Goal: Task Accomplishment & Management: Manage account settings

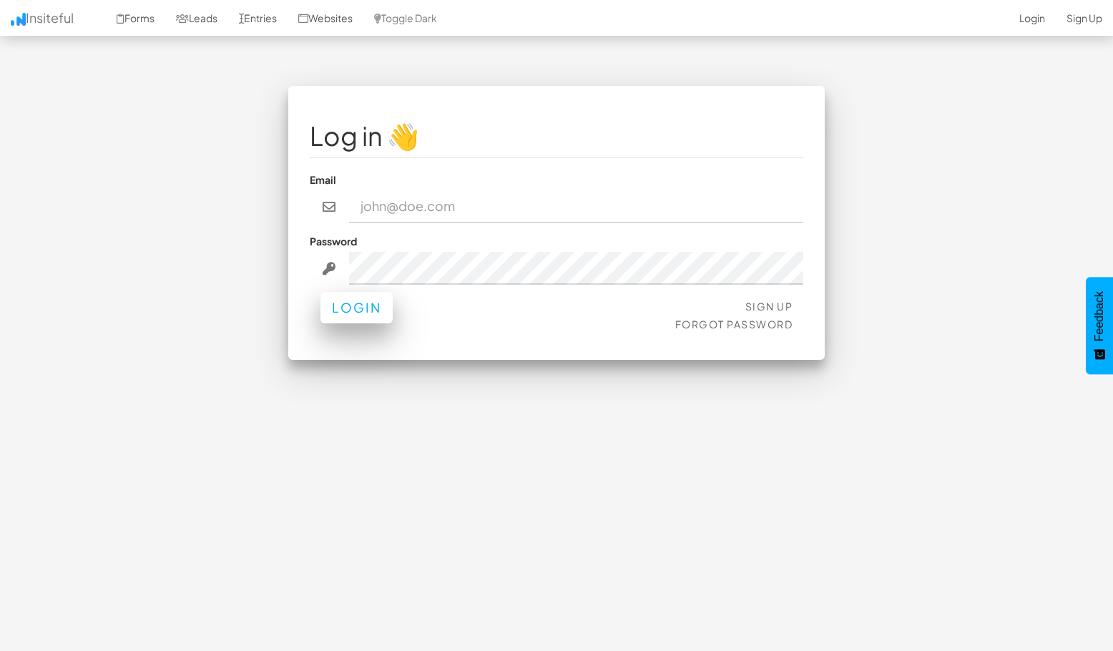
type input "info@digital-landscope.com"
click at [345, 300] on button "Login" at bounding box center [357, 307] width 72 height 31
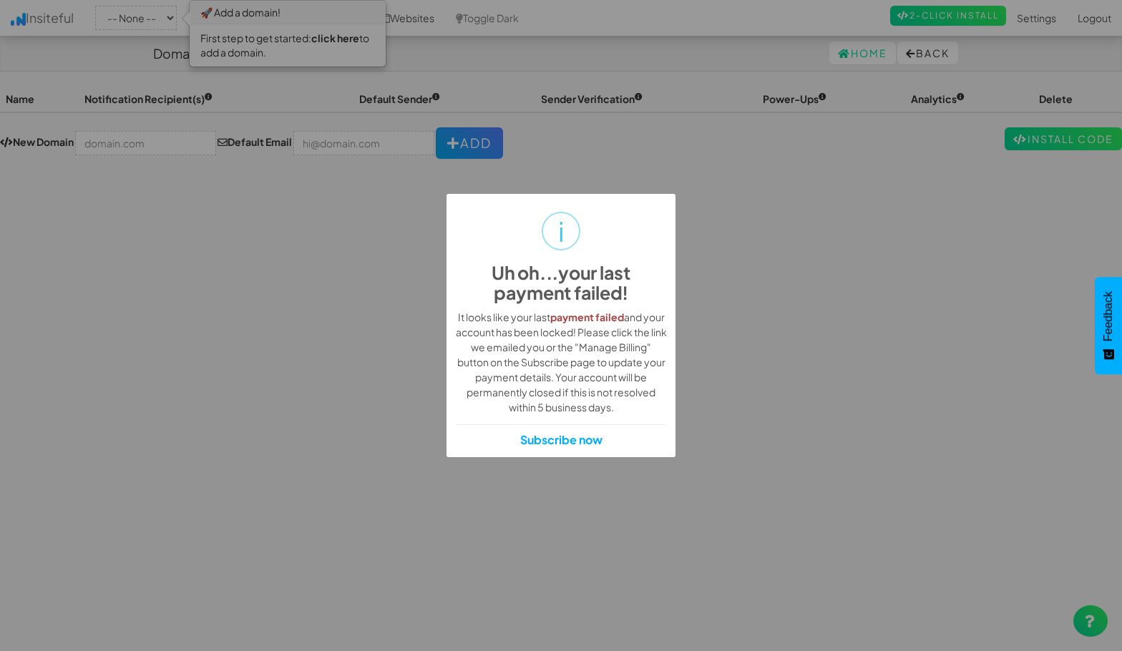
click at [719, 431] on div "i Uh oh...your last payment failed! × It looks like your last payment failed an…" at bounding box center [561, 325] width 1122 height 651
